Goal: Information Seeking & Learning: Learn about a topic

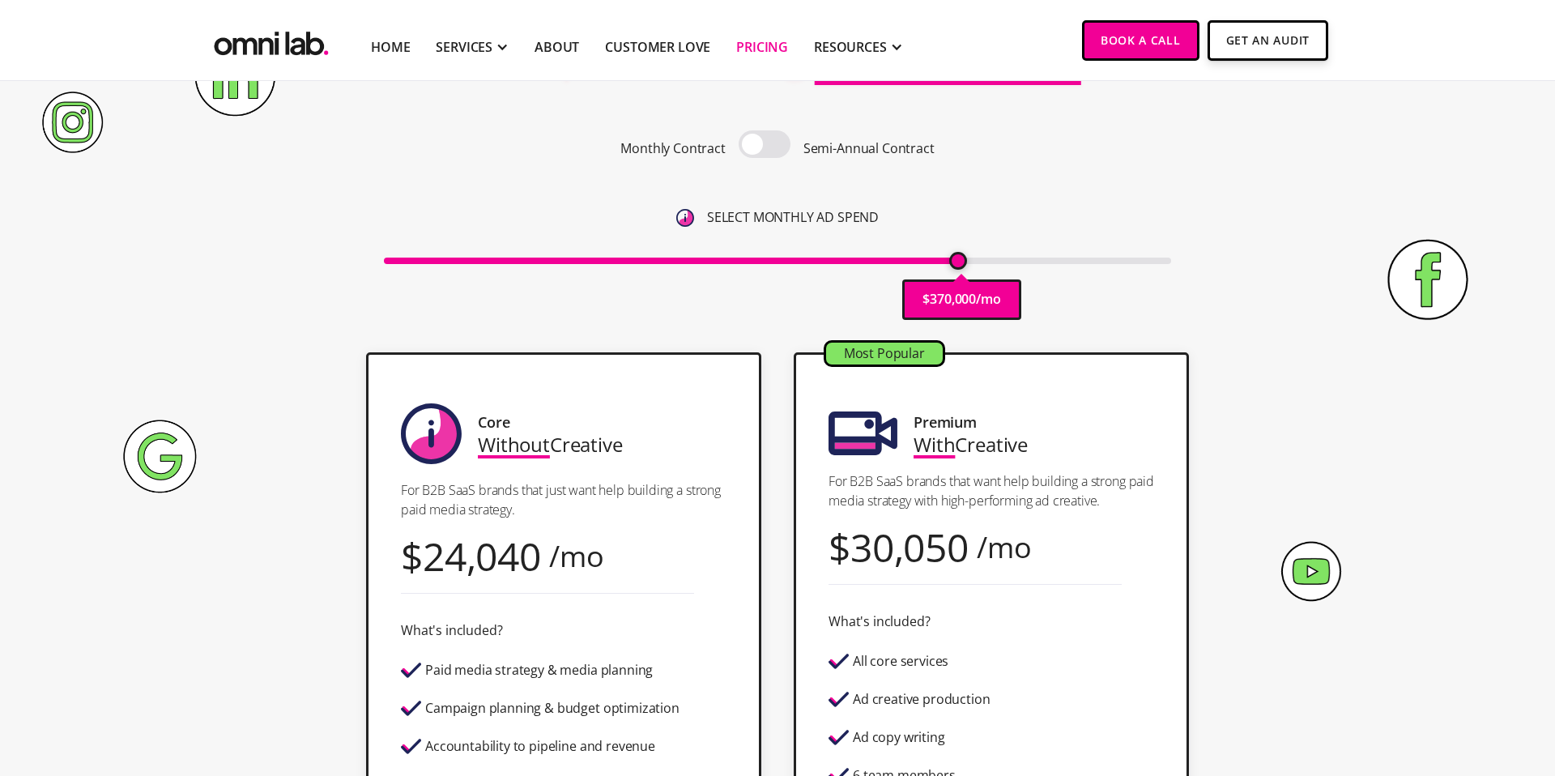
type input "370000"
click at [961, 262] on input "range" at bounding box center [778, 261] width 788 height 6
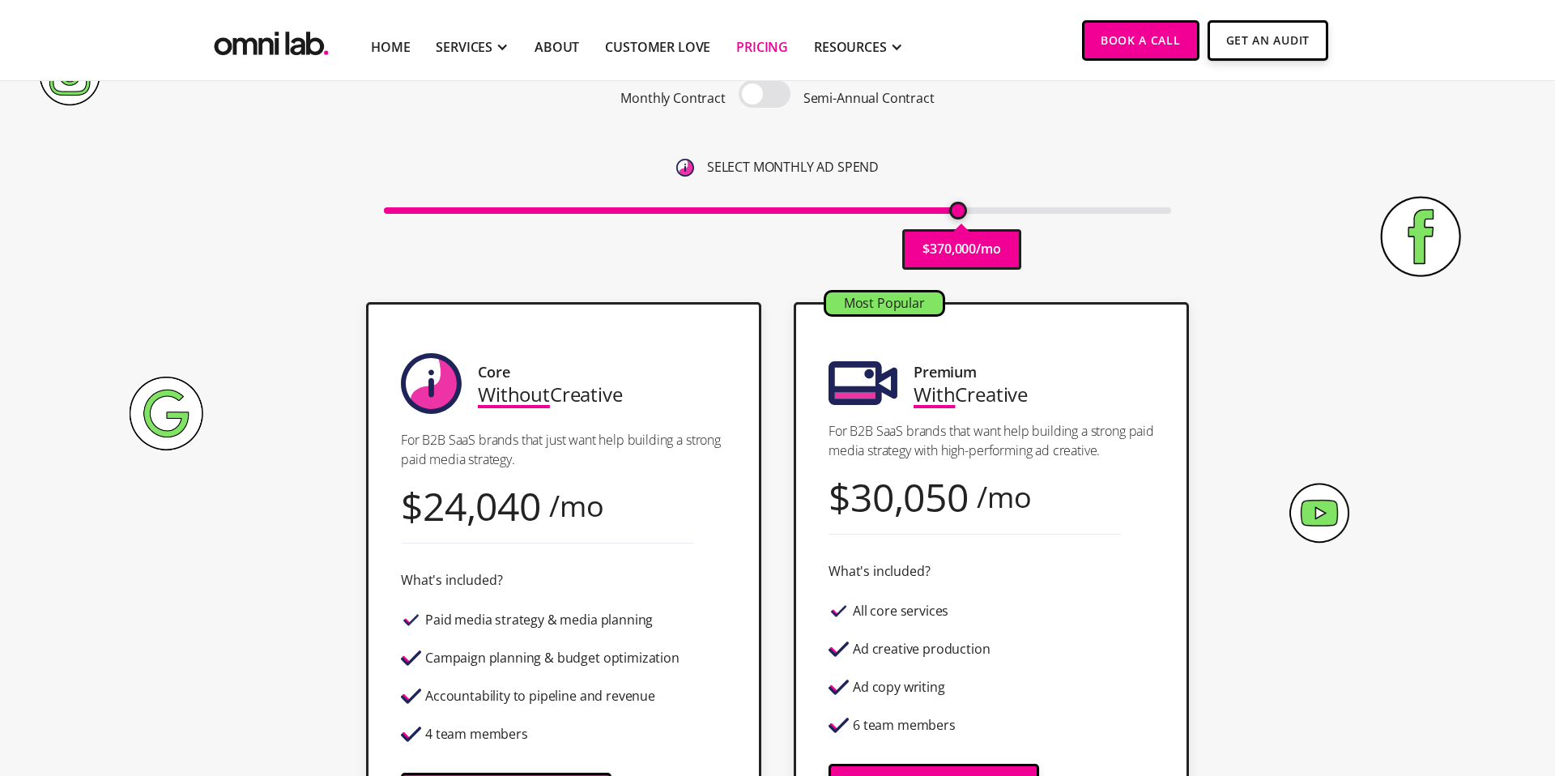
scroll to position [183, 0]
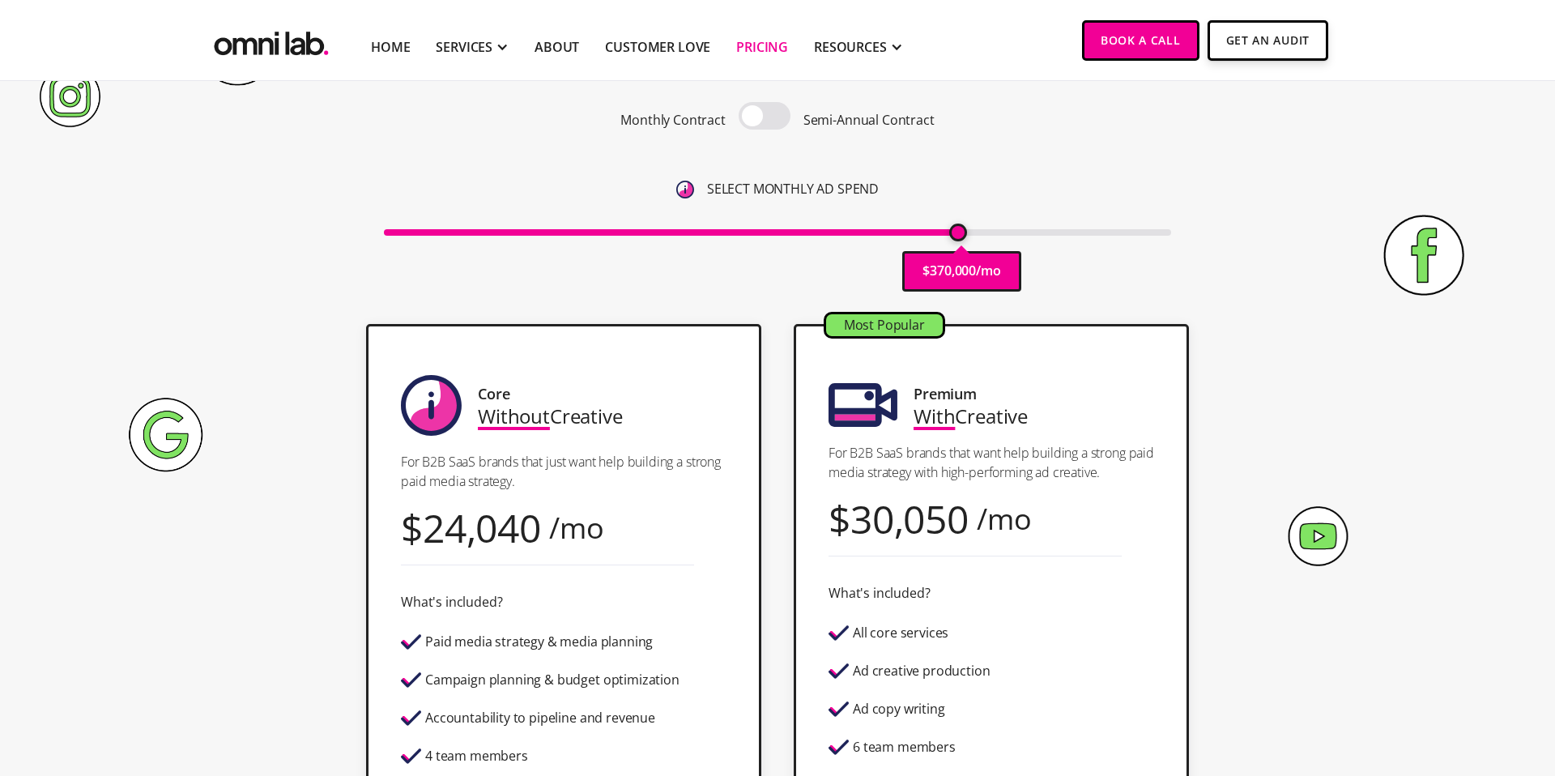
click at [775, 122] on span at bounding box center [765, 116] width 52 height 28
click at [765, 117] on input "checkbox" at bounding box center [765, 117] width 0 height 0
click at [775, 122] on span at bounding box center [765, 116] width 52 height 28
click at [765, 117] on input "checkbox" at bounding box center [765, 117] width 0 height 0
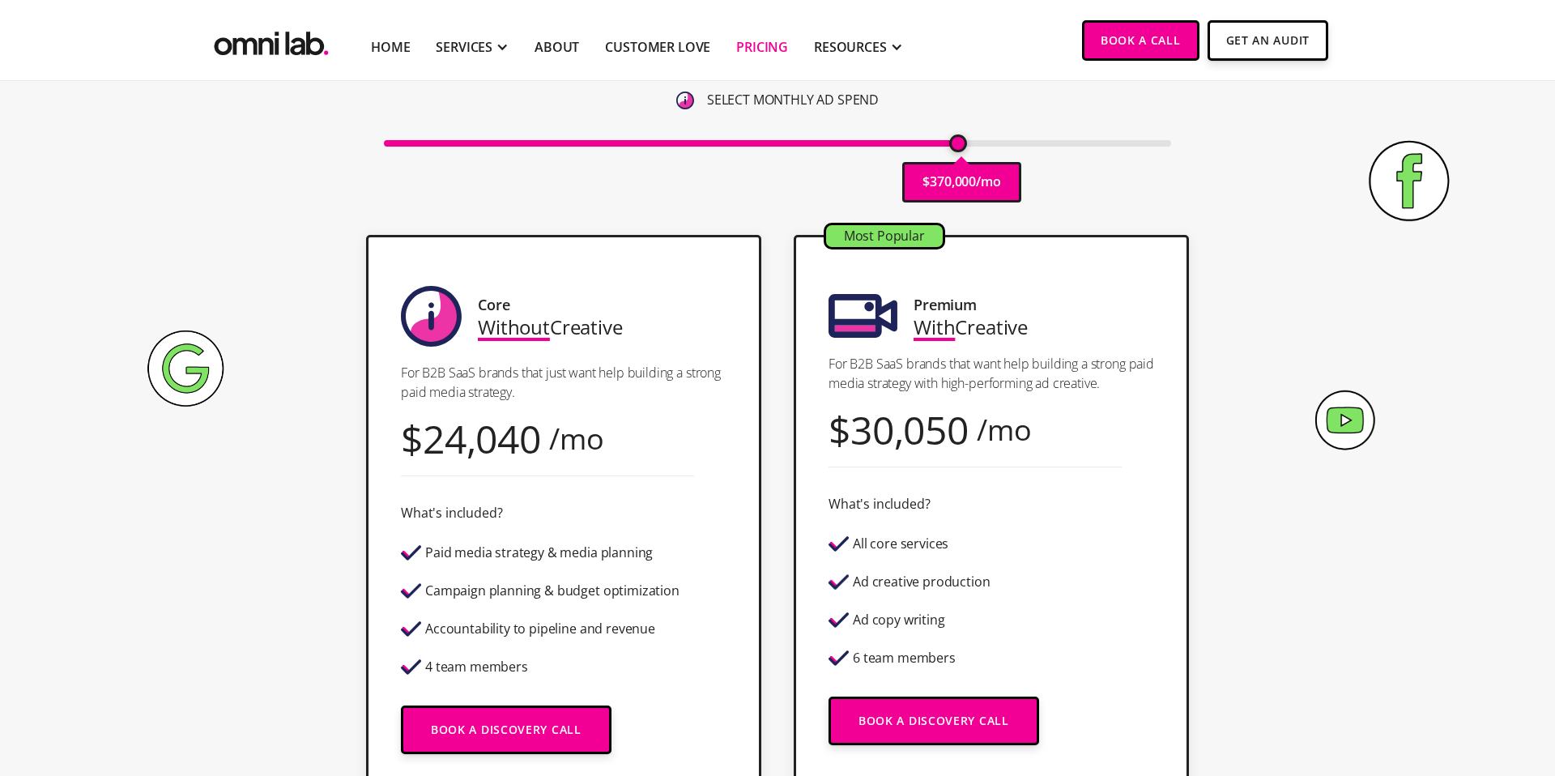
scroll to position [265, 0]
